Goal: Task Accomplishment & Management: Complete application form

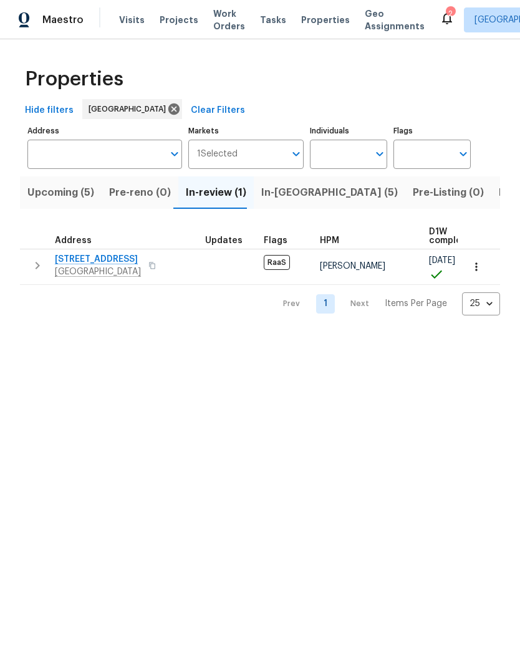
click at [283, 190] on span "In-[GEOGRAPHIC_DATA] (5)" at bounding box center [329, 192] width 136 height 17
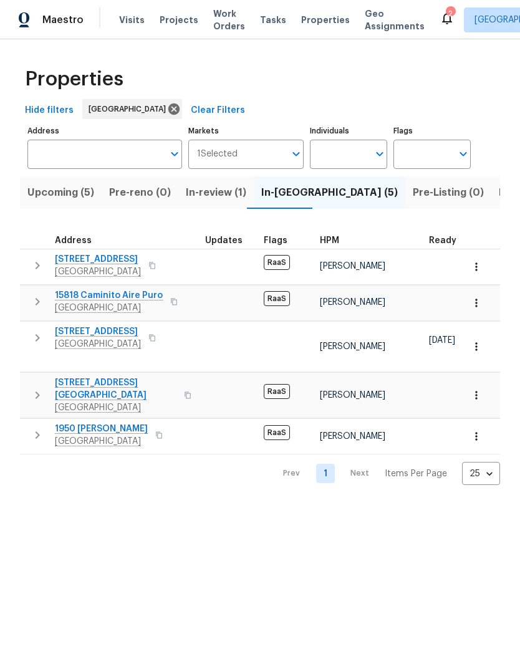
click at [126, 19] on span "Visits" at bounding box center [132, 20] width 26 height 12
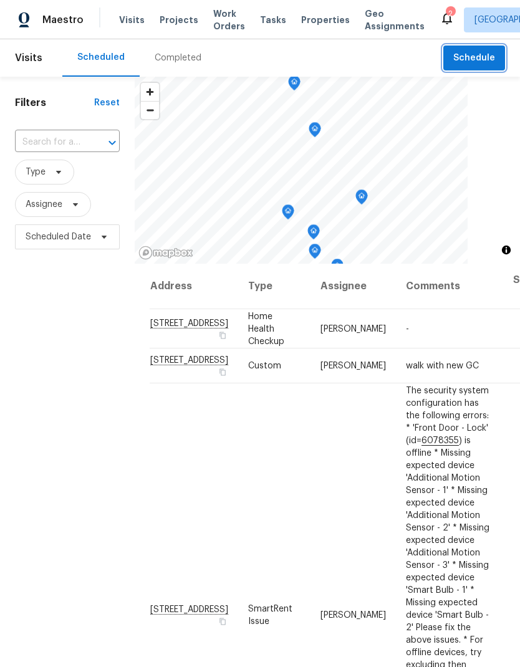
click at [467, 58] on span "Schedule" at bounding box center [474, 58] width 42 height 16
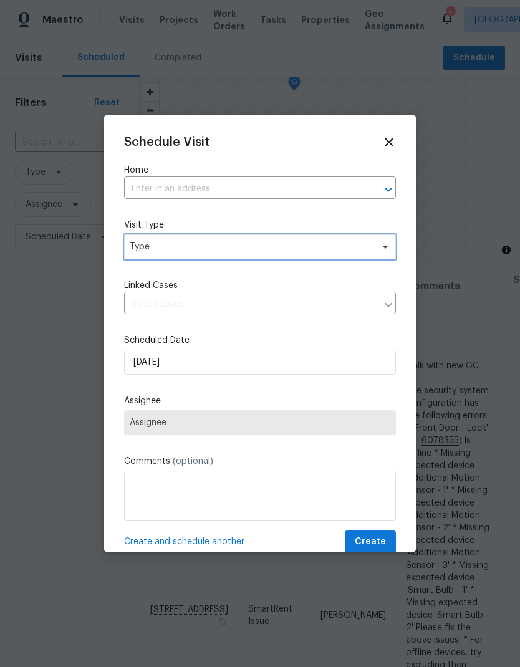
click at [154, 239] on span "Type" at bounding box center [260, 246] width 272 height 25
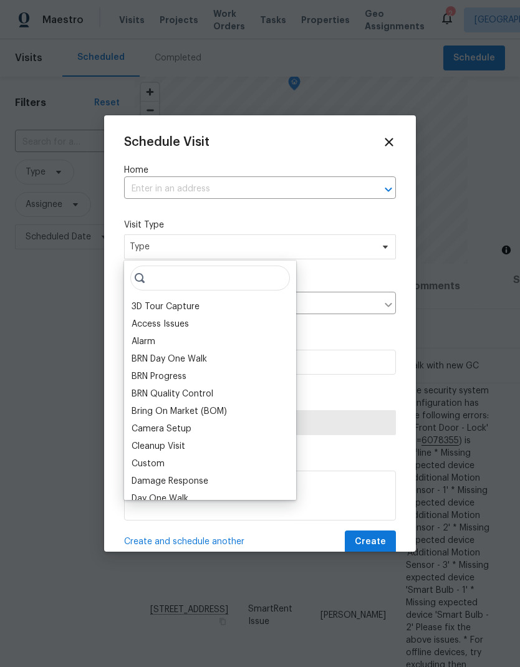
click at [149, 192] on input "text" at bounding box center [242, 188] width 237 height 19
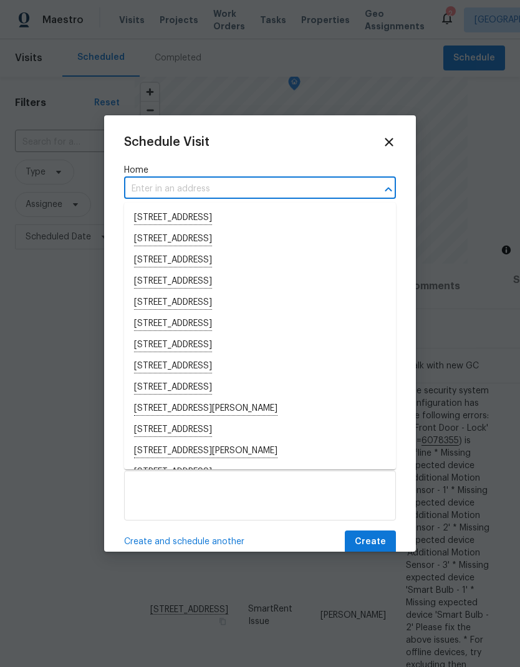
click at [152, 181] on input "text" at bounding box center [242, 188] width 237 height 19
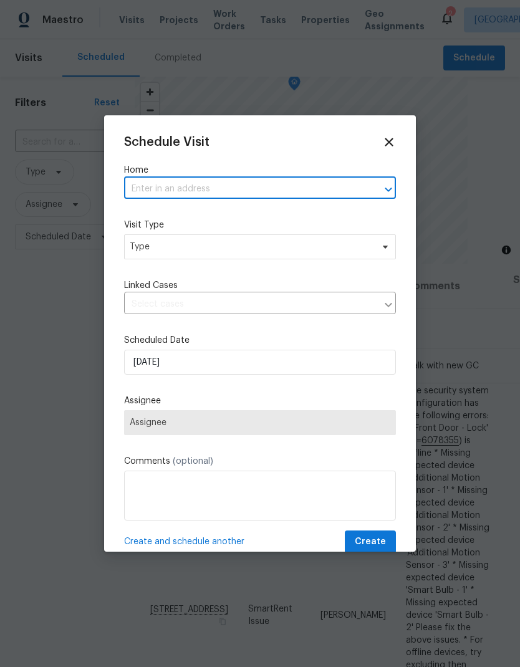
paste input "[STREET_ADDRESS]"
type input "[STREET_ADDRESS]"
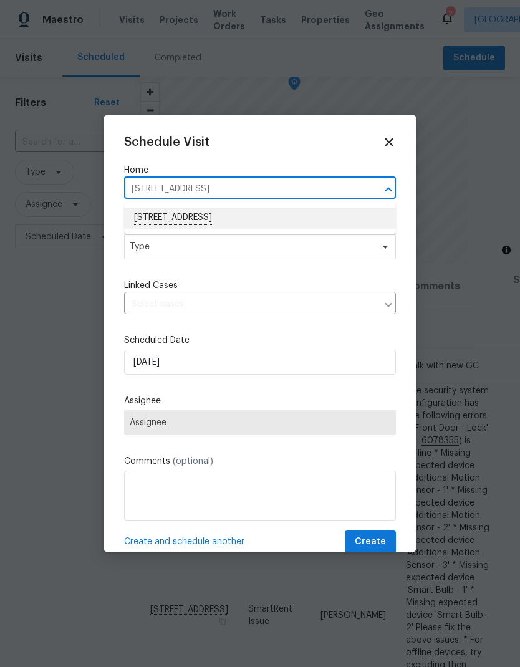
click at [154, 214] on li "[STREET_ADDRESS]" at bounding box center [260, 217] width 272 height 21
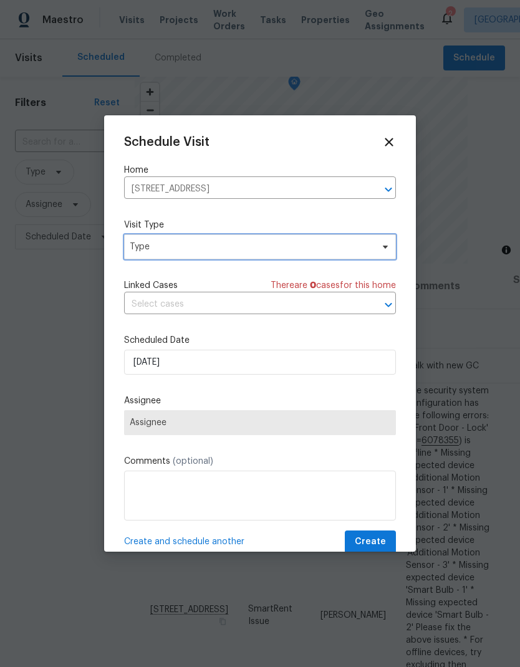
click at [145, 249] on span "Type" at bounding box center [251, 246] width 242 height 12
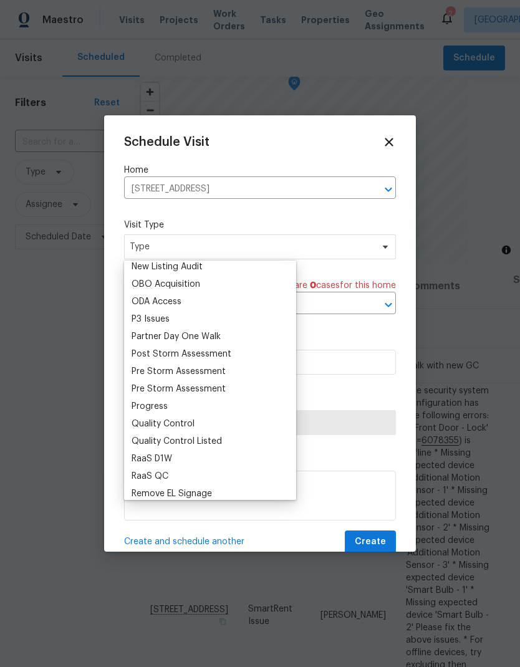
scroll to position [706, 0]
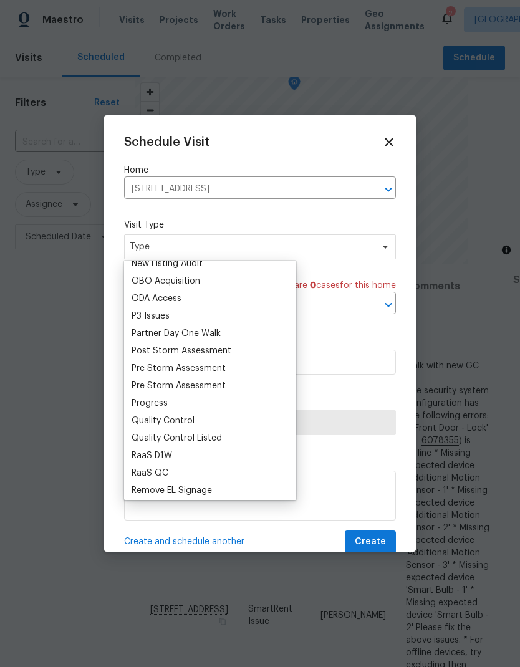
click at [140, 402] on div "Progress" at bounding box center [149, 403] width 36 height 12
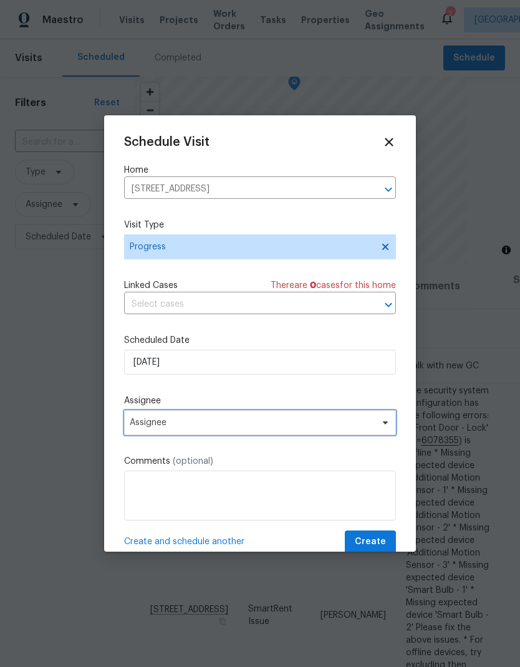
click at [147, 421] on span "Assignee" at bounding box center [252, 422] width 244 height 10
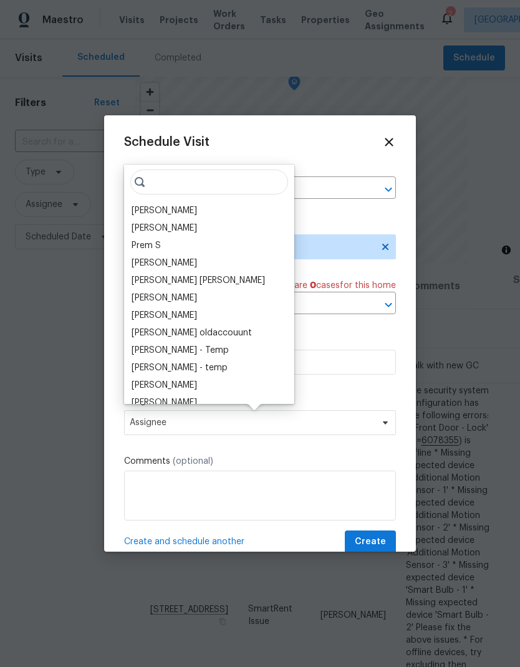
click at [143, 207] on div "[PERSON_NAME]" at bounding box center [163, 210] width 65 height 12
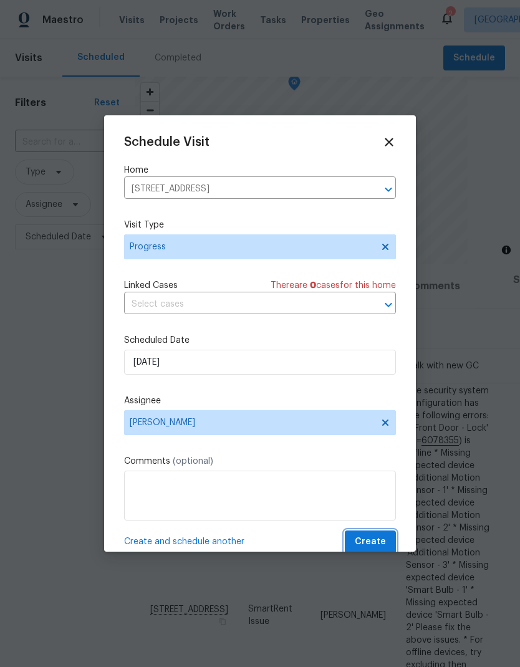
click at [373, 541] on span "Create" at bounding box center [370, 542] width 31 height 16
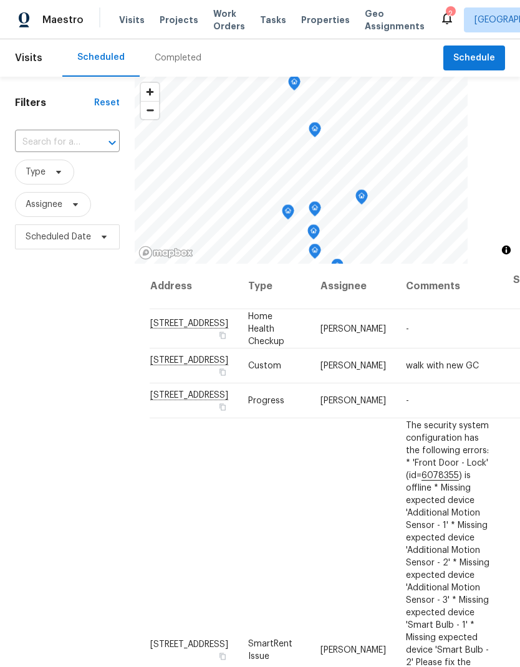
click at [305, 16] on span "Properties" at bounding box center [325, 20] width 49 height 12
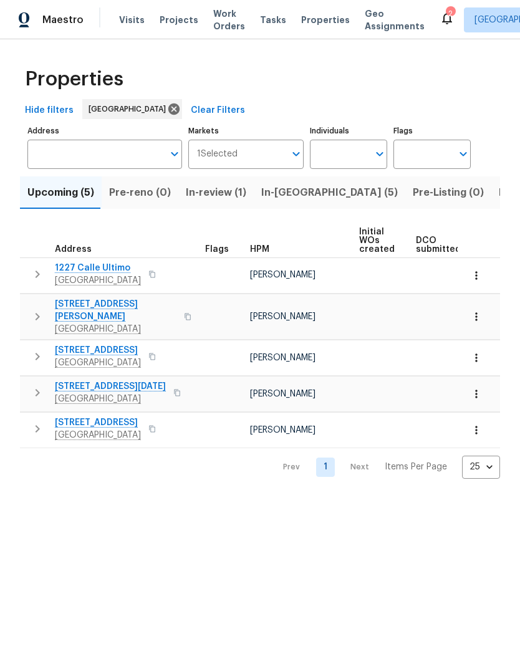
click at [262, 194] on span "In-[GEOGRAPHIC_DATA] (5)" at bounding box center [329, 192] width 136 height 17
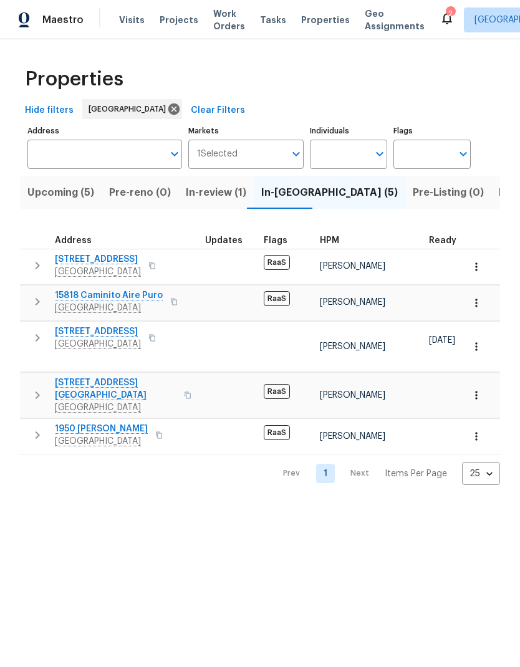
click at [129, 23] on span "Visits" at bounding box center [132, 20] width 26 height 12
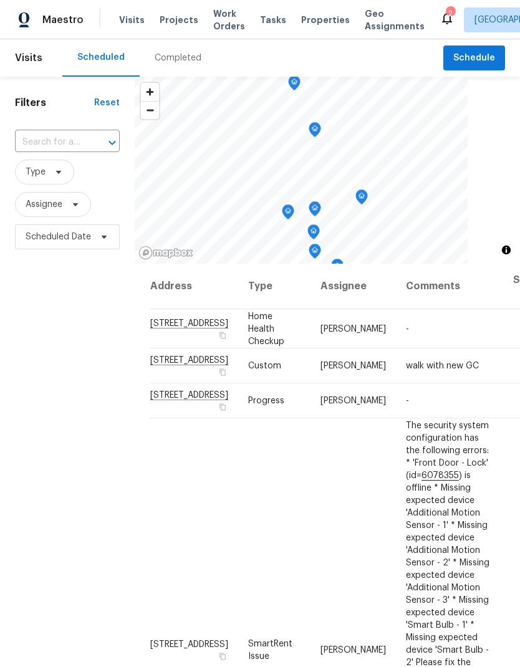
click at [301, 23] on span "Properties" at bounding box center [325, 20] width 49 height 12
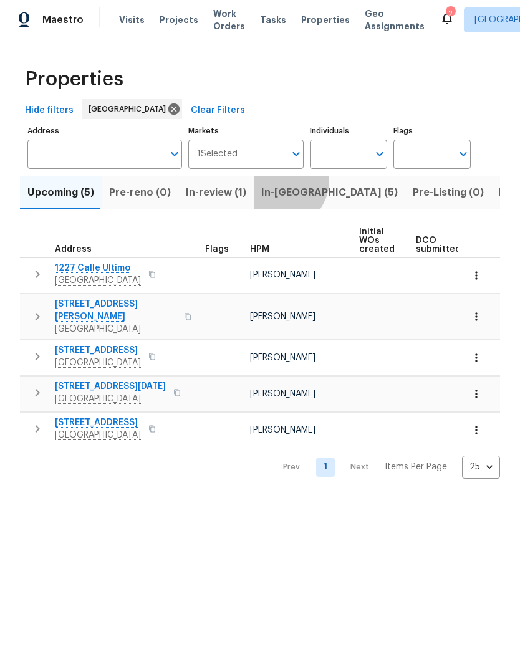
click at [273, 181] on button "In-[GEOGRAPHIC_DATA] (5)" at bounding box center [329, 192] width 151 height 32
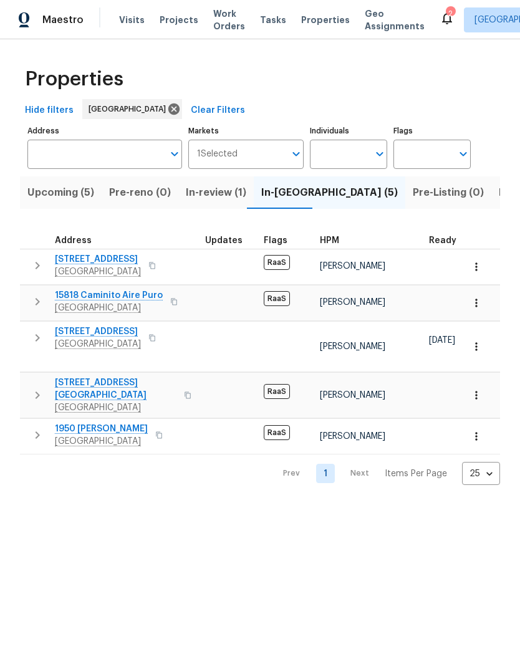
click at [129, 19] on span "Visits" at bounding box center [132, 20] width 26 height 12
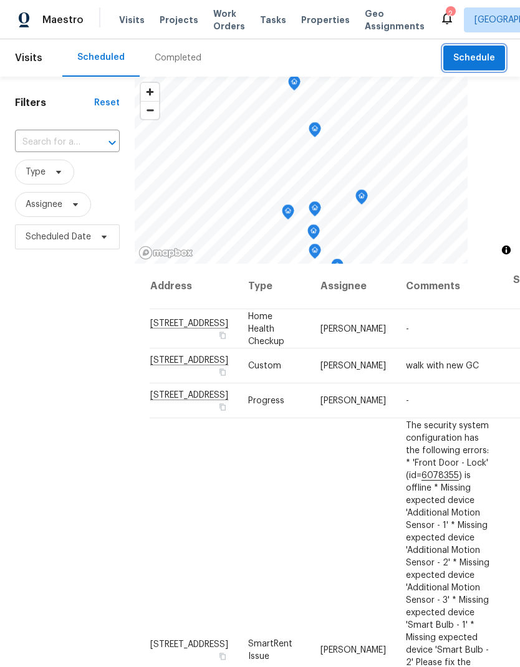
click at [470, 56] on span "Schedule" at bounding box center [474, 58] width 42 height 16
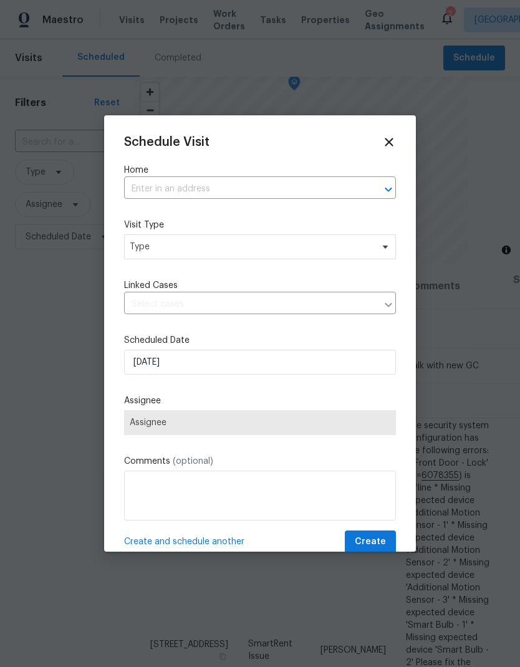
click at [150, 192] on input "text" at bounding box center [242, 188] width 237 height 19
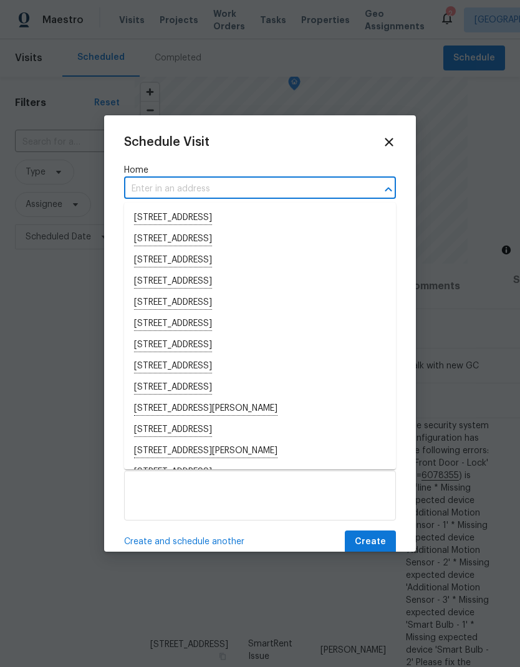
click at [152, 186] on input "text" at bounding box center [242, 188] width 237 height 19
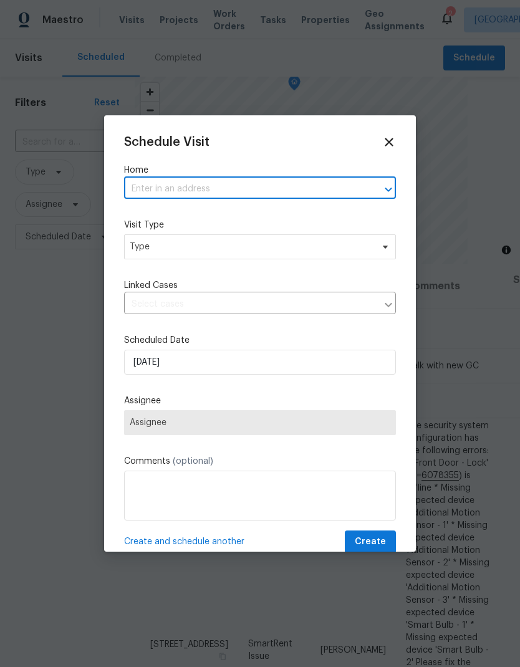
paste input "[STREET_ADDRESS]"
type input "[STREET_ADDRESS]"
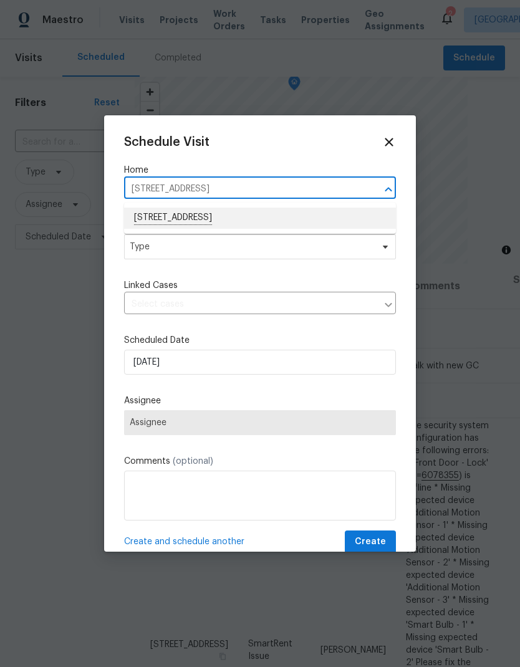
click at [165, 219] on li "[STREET_ADDRESS]" at bounding box center [260, 217] width 272 height 21
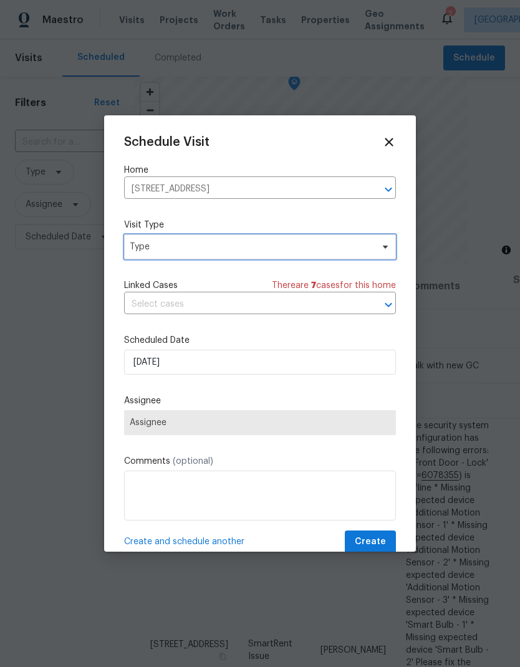
click at [149, 243] on span "Type" at bounding box center [251, 246] width 242 height 12
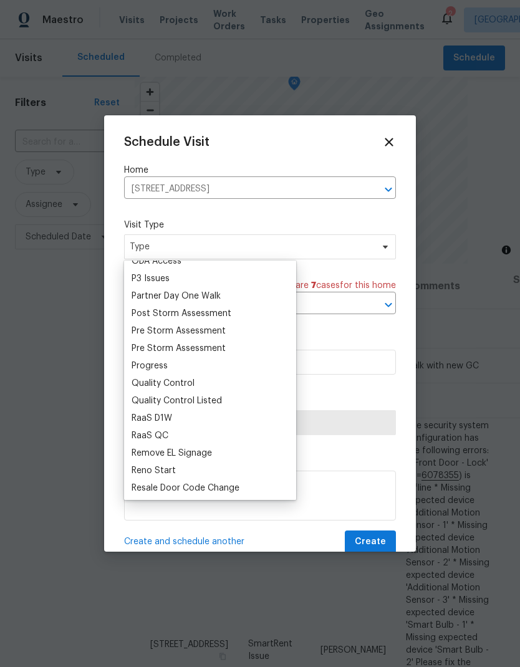
scroll to position [804, 0]
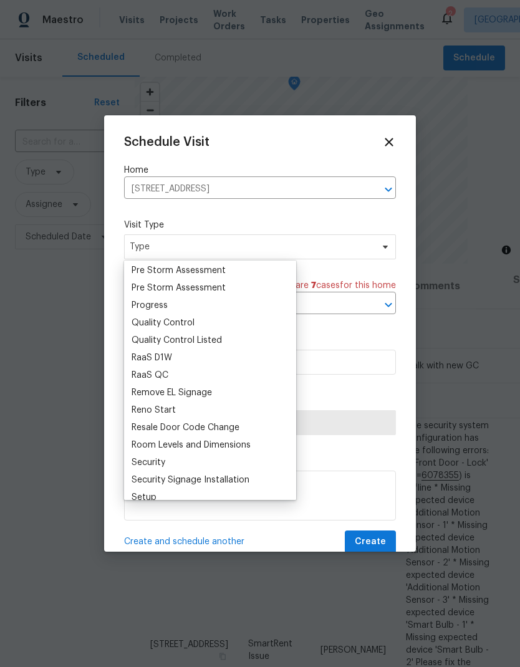
click at [142, 307] on div "Progress" at bounding box center [149, 305] width 36 height 12
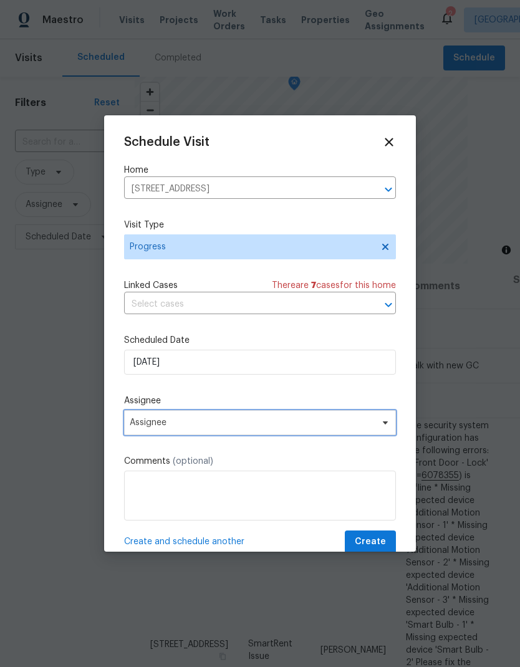
click at [139, 425] on span "Assignee" at bounding box center [252, 422] width 244 height 10
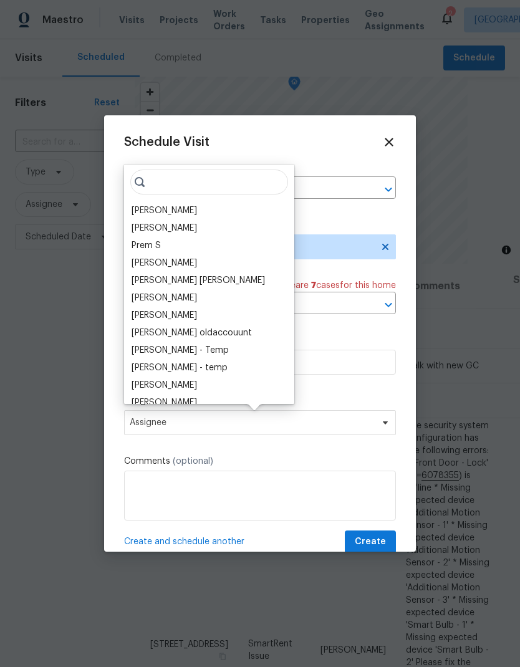
click at [150, 210] on div "[PERSON_NAME]" at bounding box center [163, 210] width 65 height 12
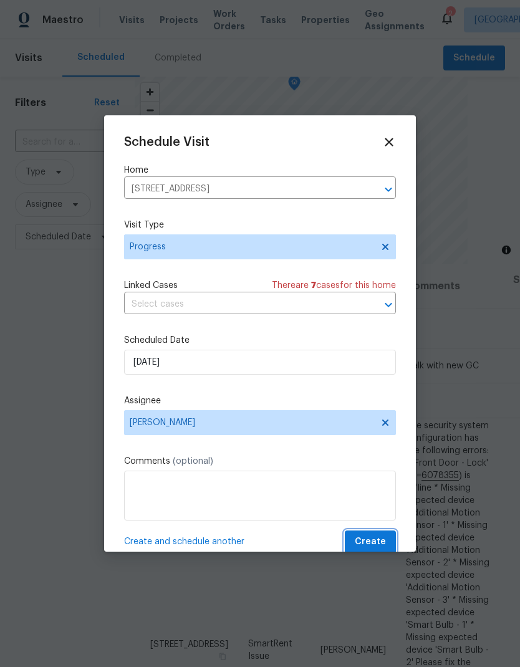
click at [364, 533] on button "Create" at bounding box center [370, 541] width 51 height 23
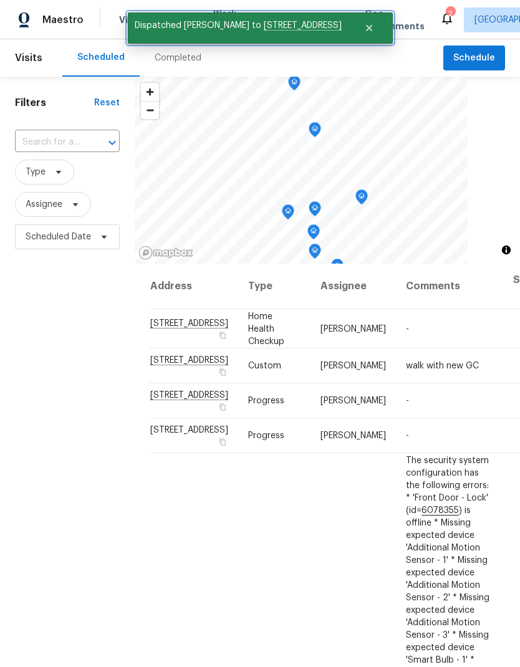
click at [361, 25] on button "Close" at bounding box center [368, 28] width 41 height 25
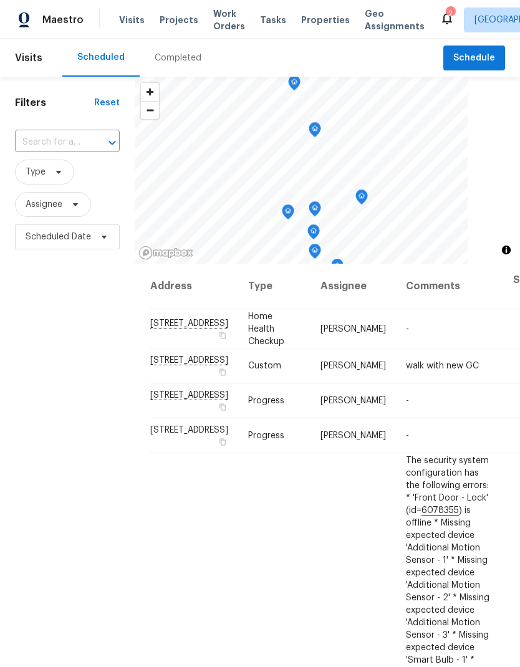
click at [301, 24] on span "Properties" at bounding box center [325, 20] width 49 height 12
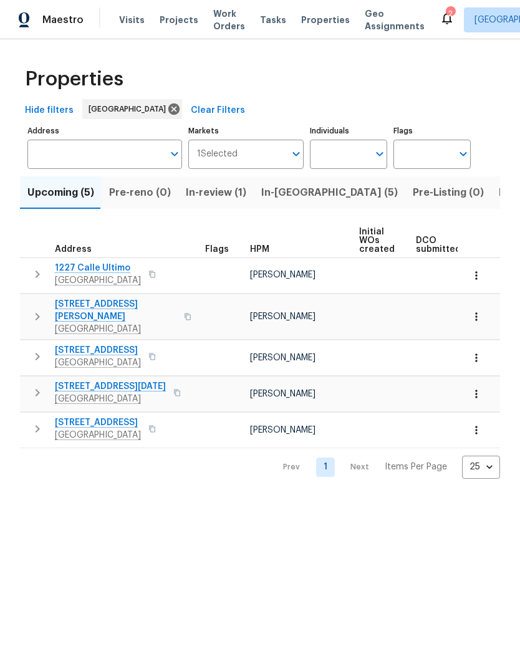
click at [273, 195] on span "In-[GEOGRAPHIC_DATA] (5)" at bounding box center [329, 192] width 136 height 17
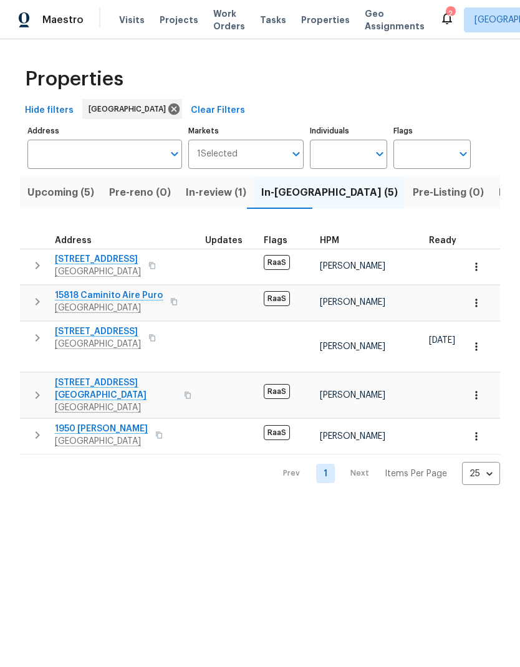
click at [125, 25] on span "Visits" at bounding box center [132, 20] width 26 height 12
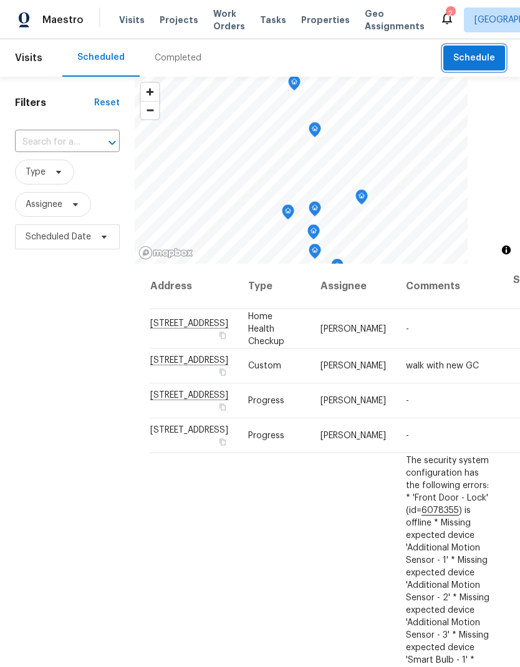
click at [472, 60] on span "Schedule" at bounding box center [474, 58] width 42 height 16
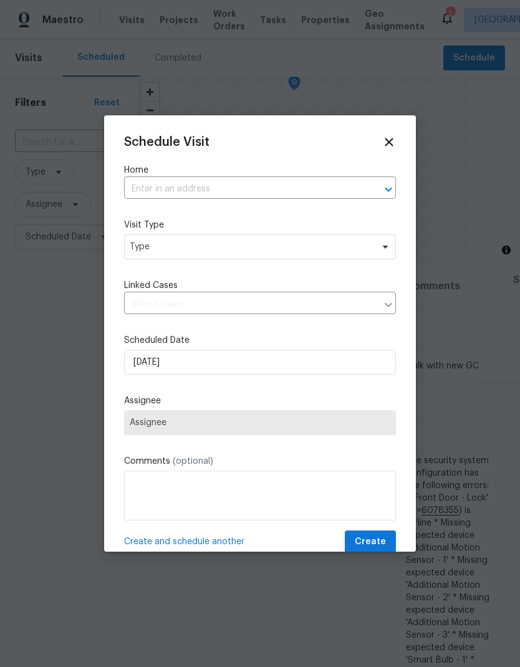
click at [181, 191] on input "text" at bounding box center [242, 188] width 237 height 19
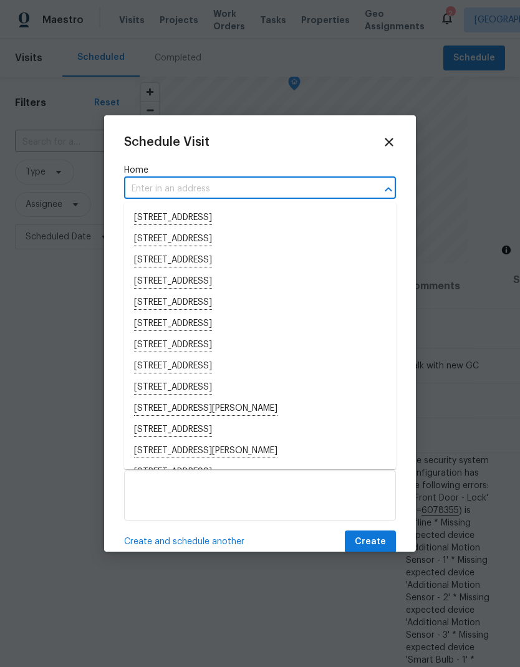
click at [152, 189] on input "text" at bounding box center [242, 188] width 237 height 19
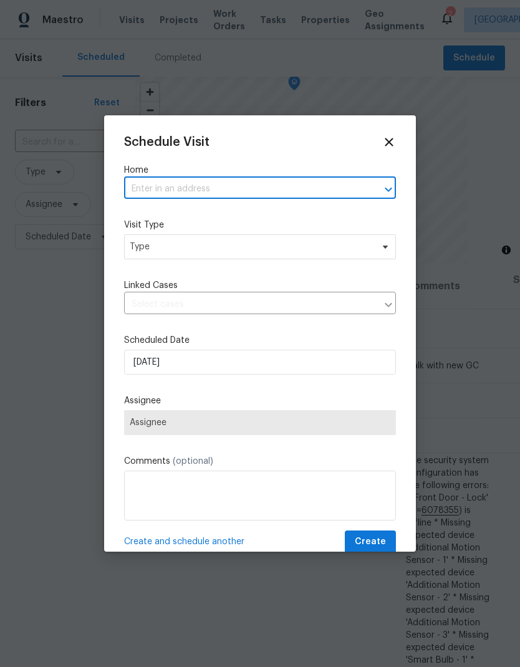
paste input "[STREET_ADDRESS]"
type input "[STREET_ADDRESS]"
click at [161, 216] on li "[STREET_ADDRESS]" at bounding box center [260, 217] width 272 height 21
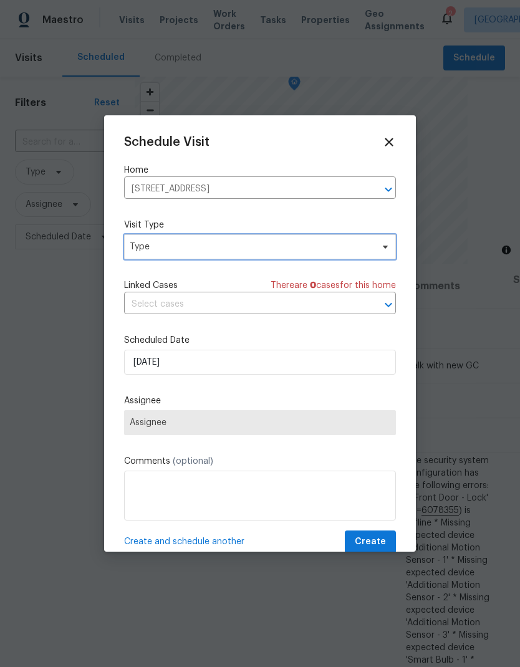
click at [154, 246] on span "Type" at bounding box center [251, 246] width 242 height 12
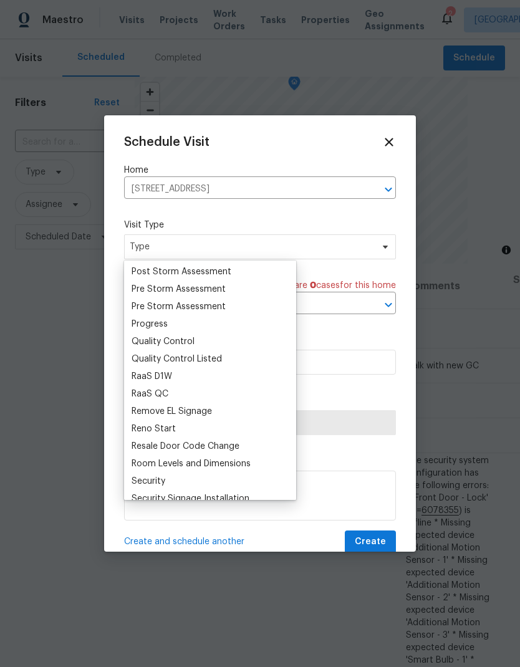
scroll to position [810, 0]
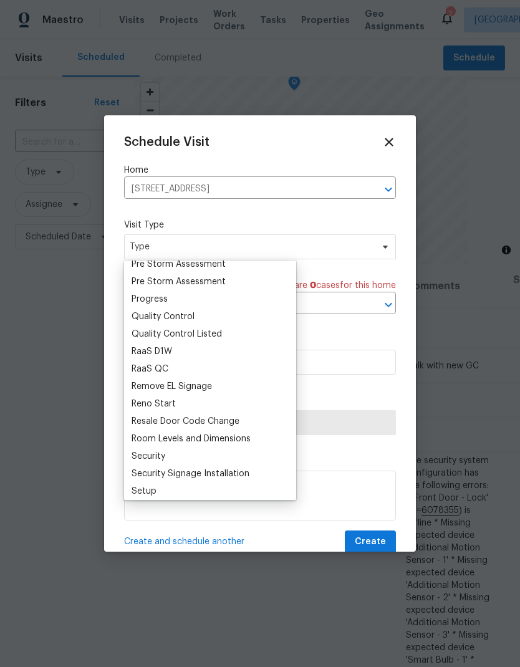
click at [135, 287] on div "Pre Storm Assessment" at bounding box center [178, 281] width 94 height 12
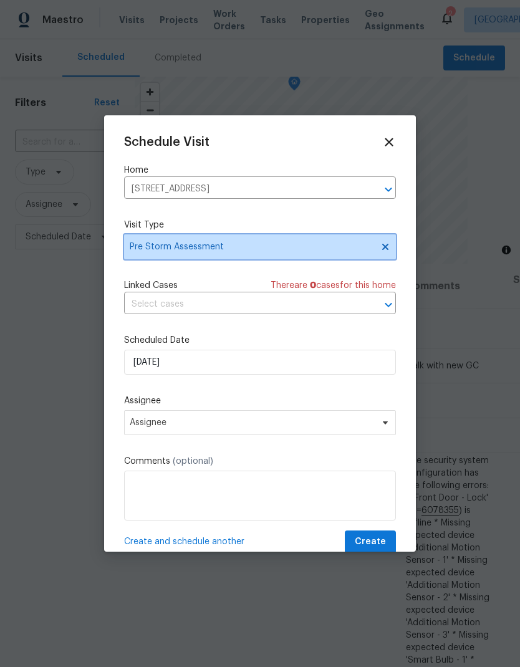
click at [153, 250] on span "Pre Storm Assessment" at bounding box center [251, 246] width 242 height 12
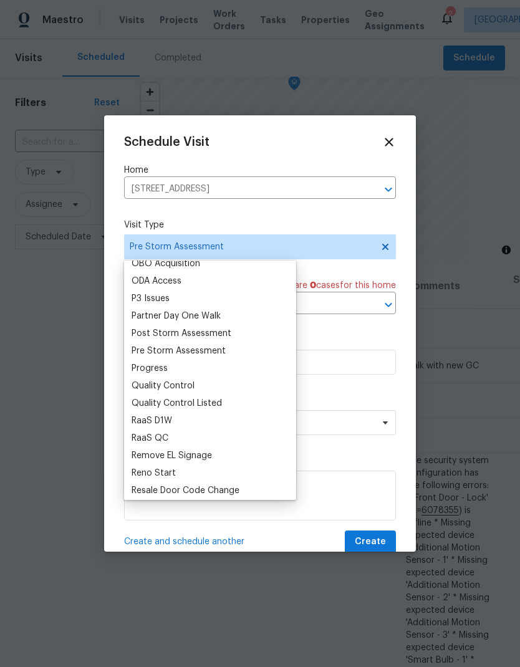
scroll to position [751, 0]
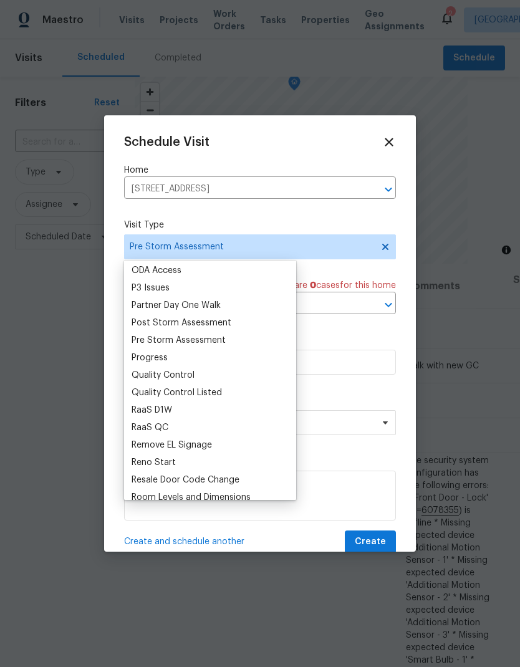
click at [146, 356] on div "Progress" at bounding box center [149, 357] width 36 height 12
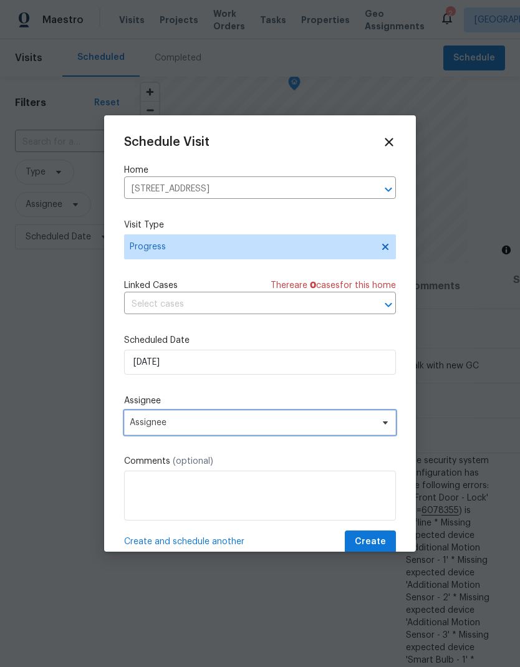
click at [150, 417] on span "Assignee" at bounding box center [260, 422] width 272 height 25
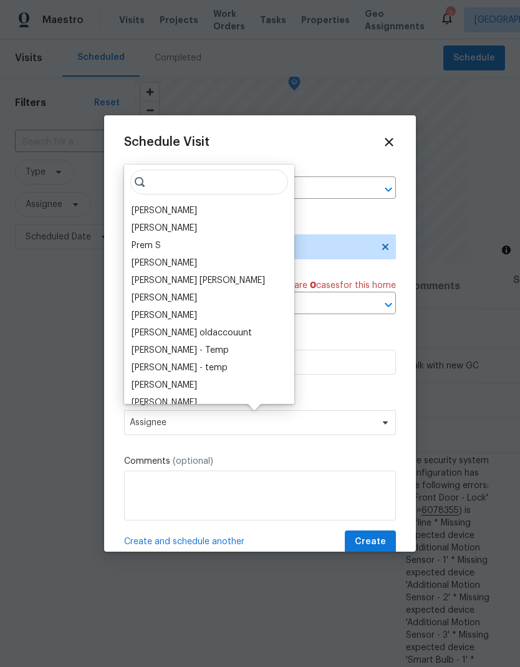
click at [141, 206] on div "[PERSON_NAME]" at bounding box center [163, 210] width 65 height 12
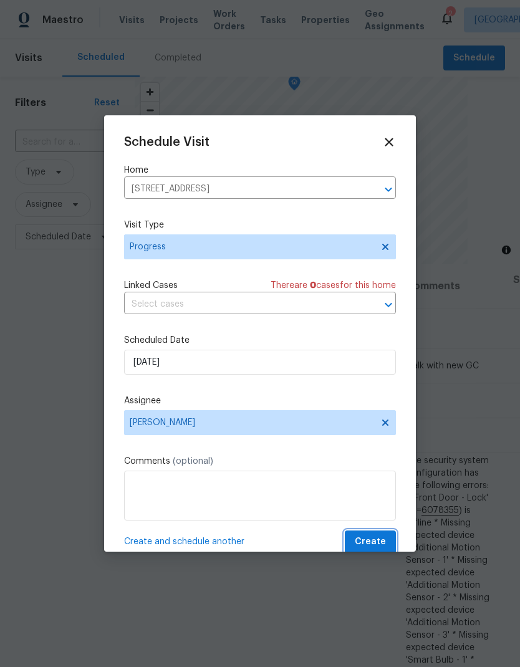
click at [368, 546] on span "Create" at bounding box center [370, 542] width 31 height 16
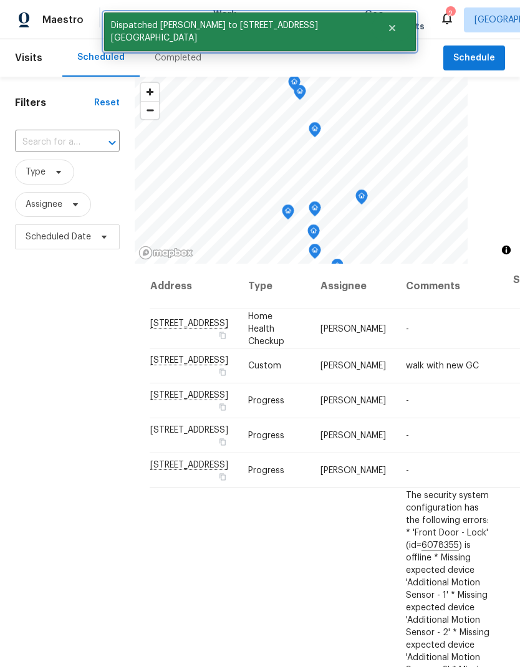
click at [387, 28] on icon "Close" at bounding box center [392, 28] width 10 height 10
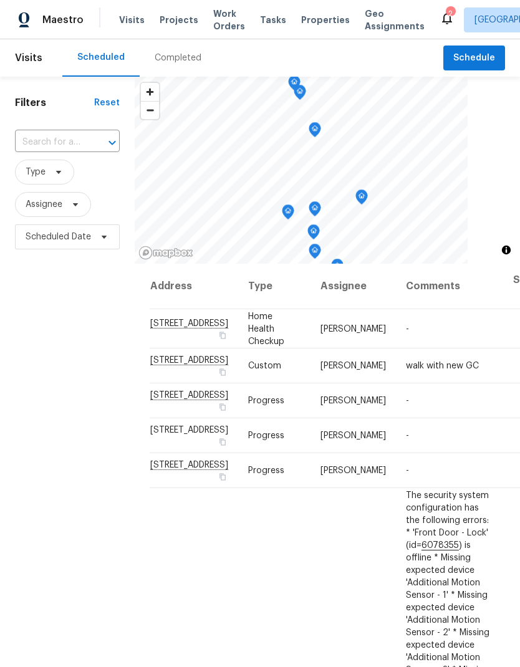
click at [301, 14] on span "Properties" at bounding box center [325, 20] width 49 height 12
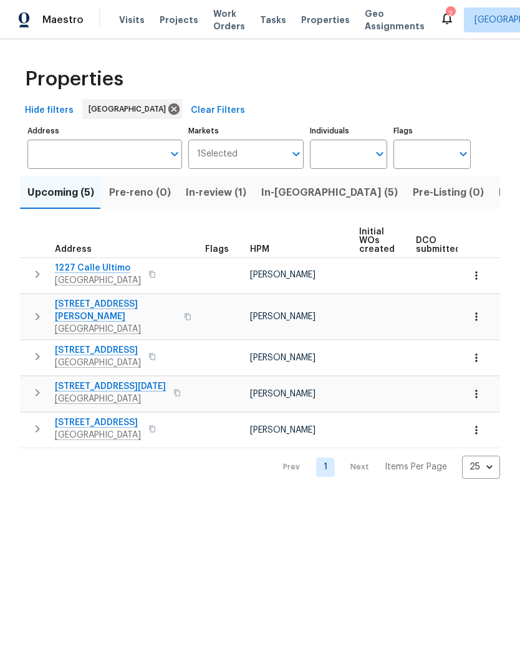
click at [297, 202] on button "In-[GEOGRAPHIC_DATA] (5)" at bounding box center [329, 192] width 151 height 32
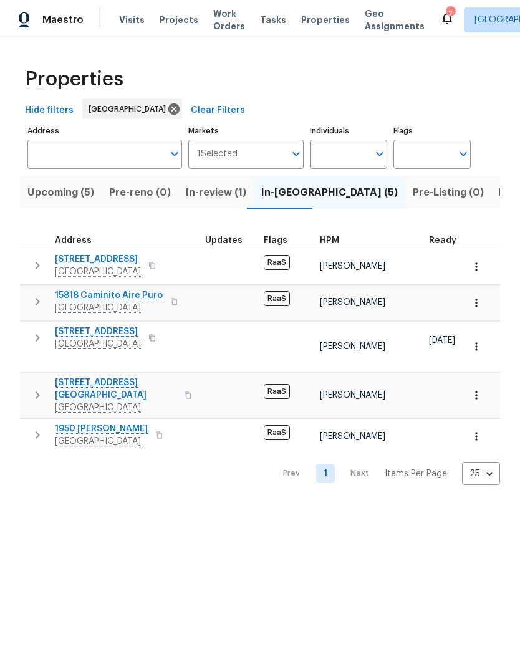
click at [120, 21] on span "Visits" at bounding box center [132, 20] width 26 height 12
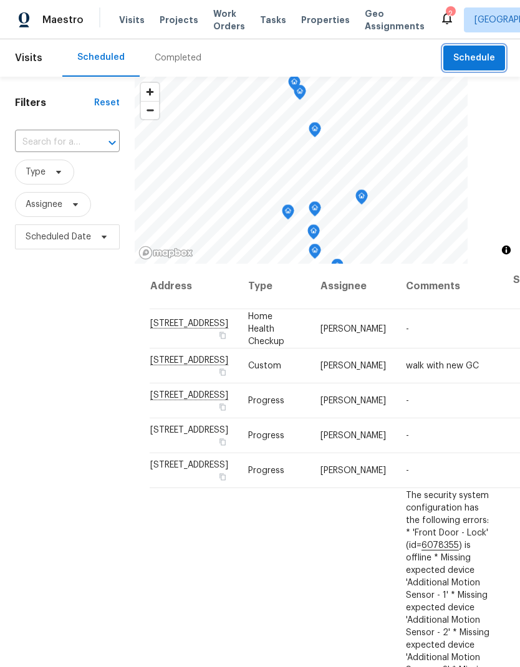
click at [461, 57] on span "Schedule" at bounding box center [474, 58] width 42 height 16
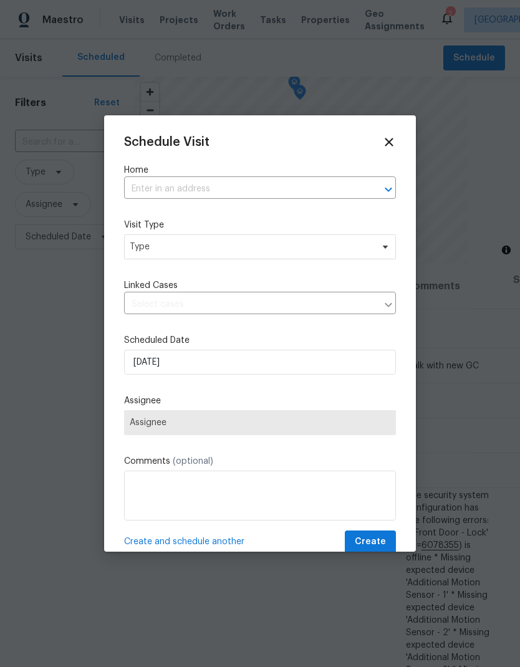
click at [174, 192] on input "text" at bounding box center [242, 188] width 237 height 19
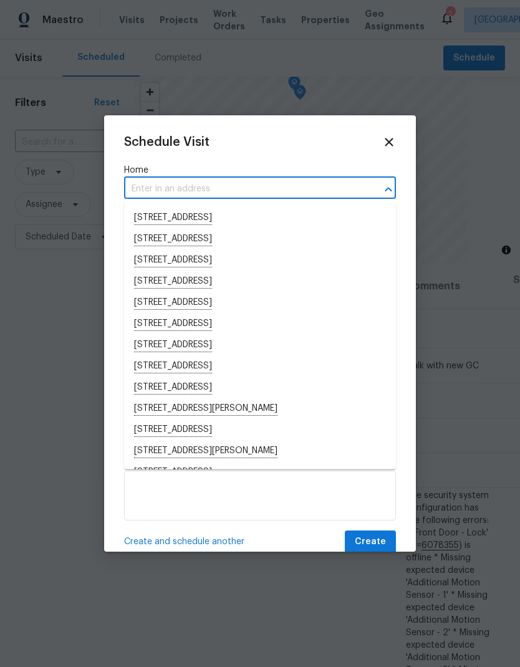
click at [163, 185] on input "text" at bounding box center [242, 188] width 237 height 19
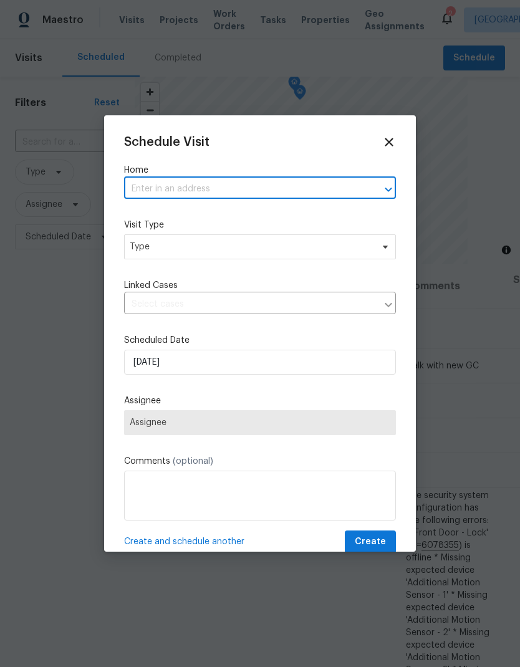
paste input "[STREET_ADDRESS][PERSON_NAME]"
type input "[STREET_ADDRESS][PERSON_NAME]"
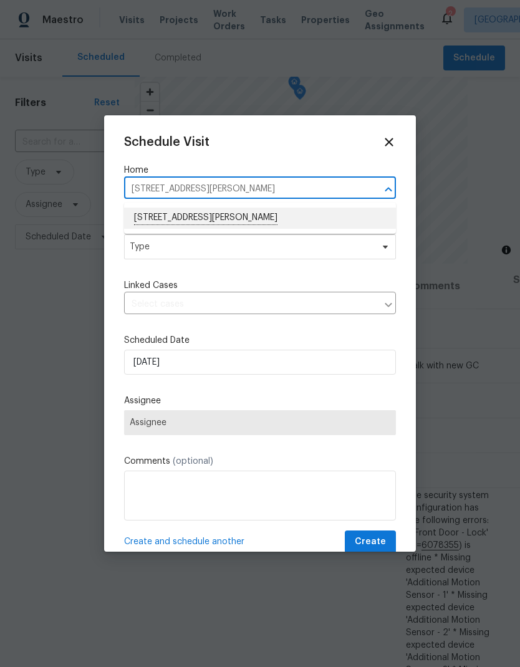
click at [174, 216] on li "[STREET_ADDRESS][PERSON_NAME]" at bounding box center [260, 217] width 272 height 21
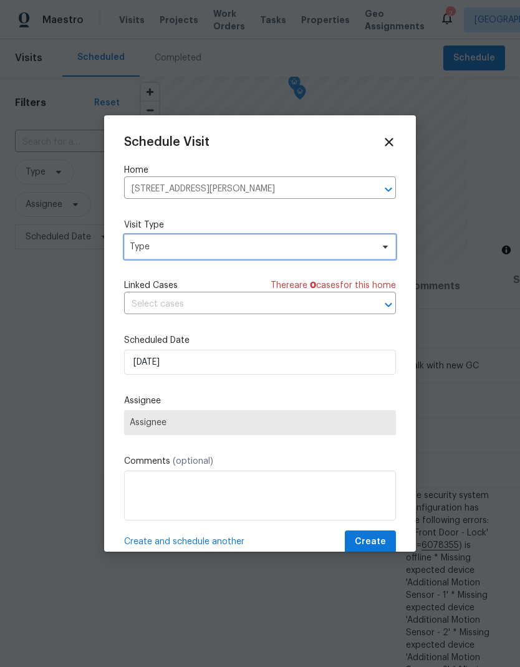
click at [153, 249] on span "Type" at bounding box center [251, 246] width 242 height 12
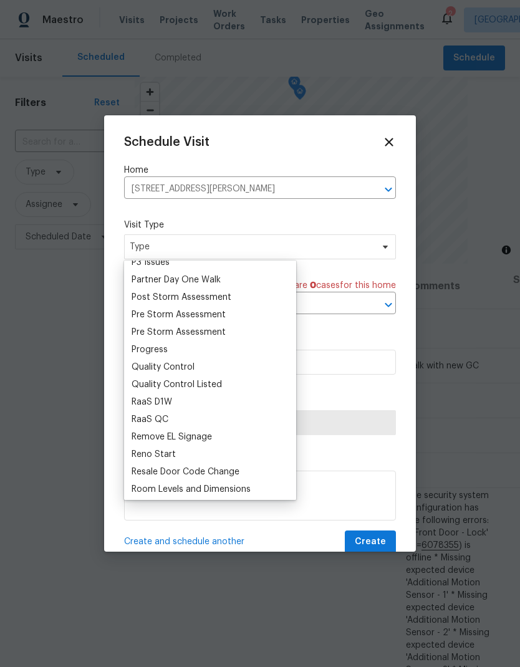
scroll to position [791, 0]
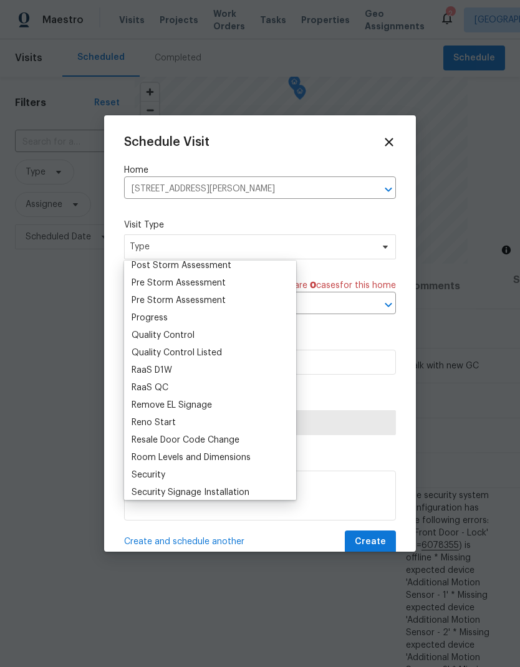
click at [141, 313] on div "Progress" at bounding box center [149, 318] width 36 height 12
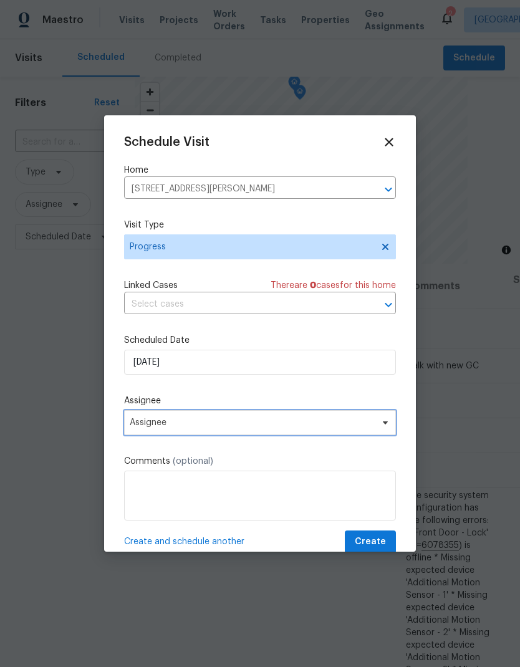
click at [143, 414] on span "Assignee" at bounding box center [260, 422] width 272 height 25
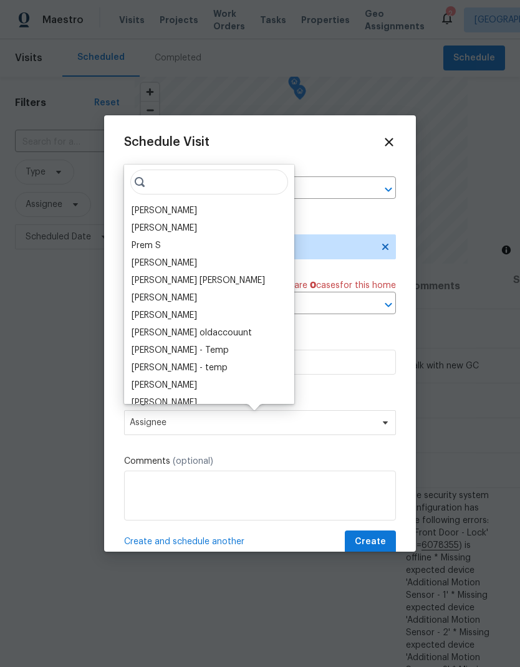
click at [146, 209] on div "[PERSON_NAME]" at bounding box center [163, 210] width 65 height 12
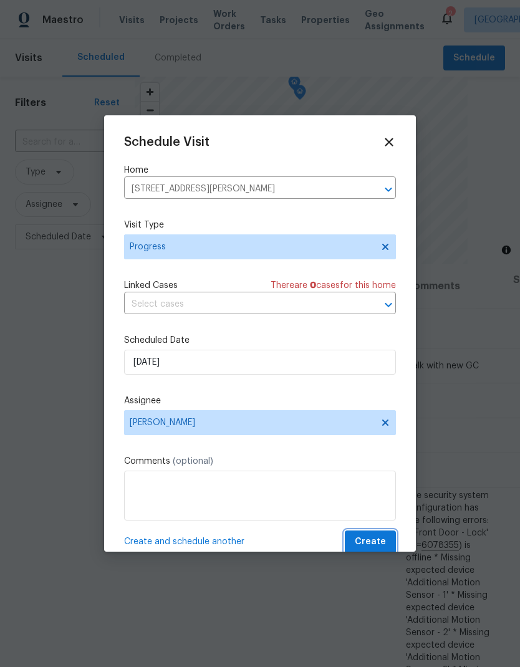
click at [353, 536] on button "Create" at bounding box center [370, 541] width 51 height 23
